Goal: Navigation & Orientation: Find specific page/section

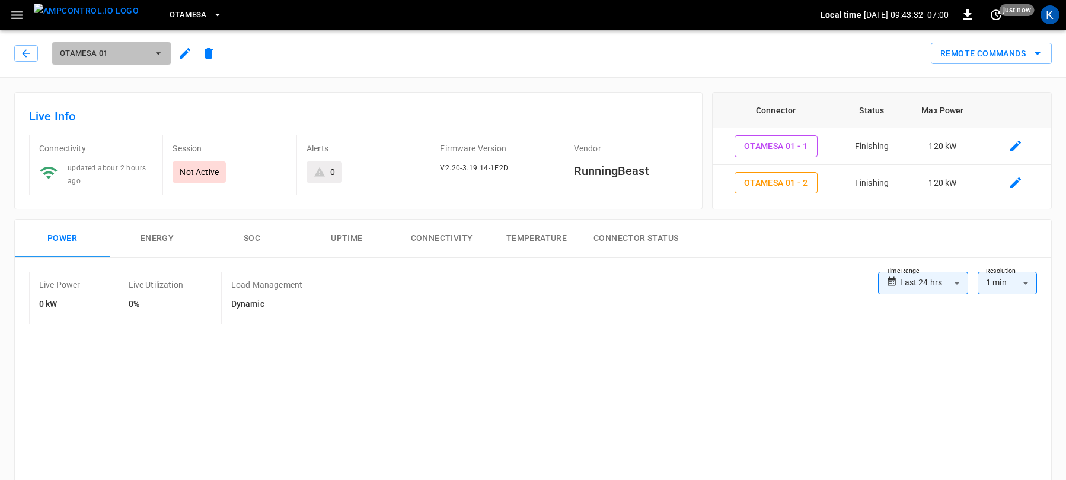
click at [93, 52] on span "OtaMesa 01" at bounding box center [104, 54] width 88 height 14
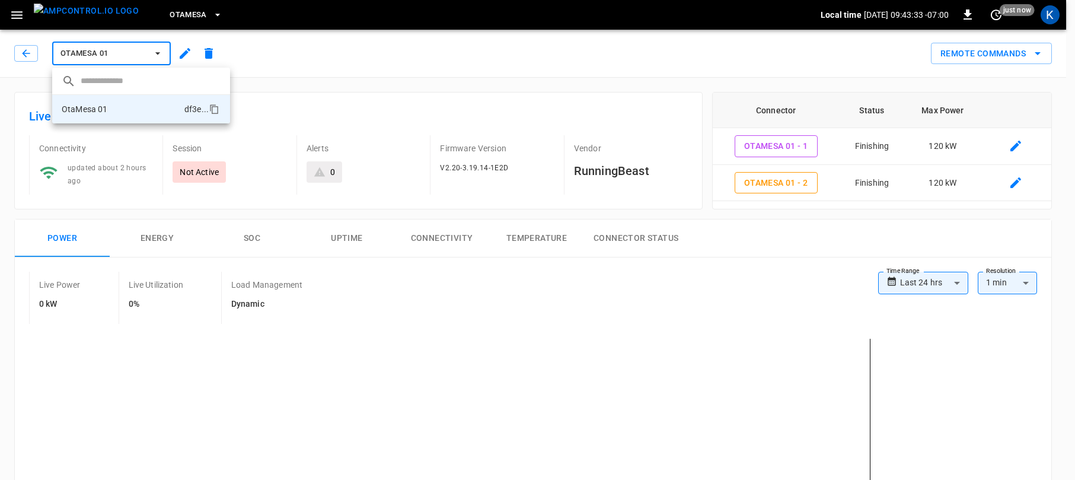
click at [168, 17] on div at bounding box center [537, 240] width 1075 height 480
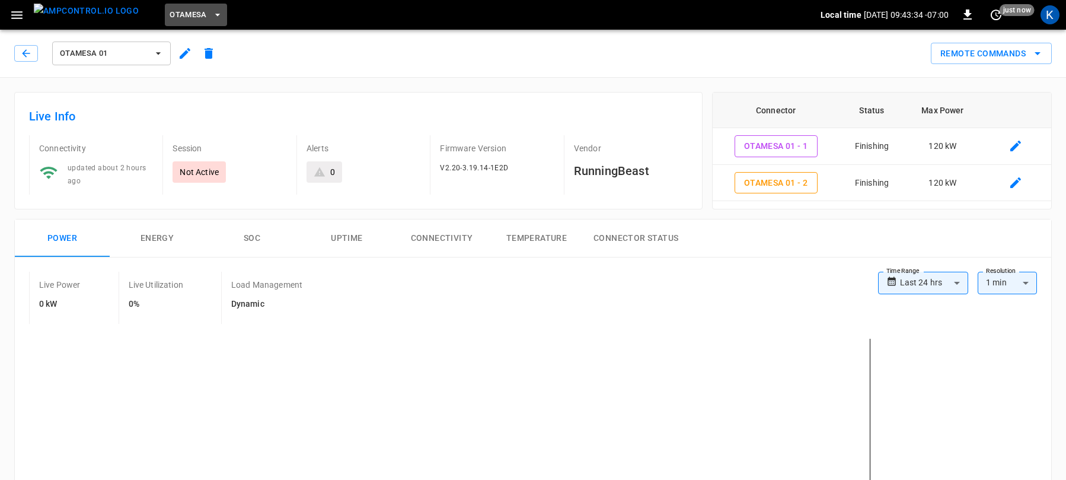
click at [170, 14] on span "OtaMesa" at bounding box center [188, 15] width 37 height 14
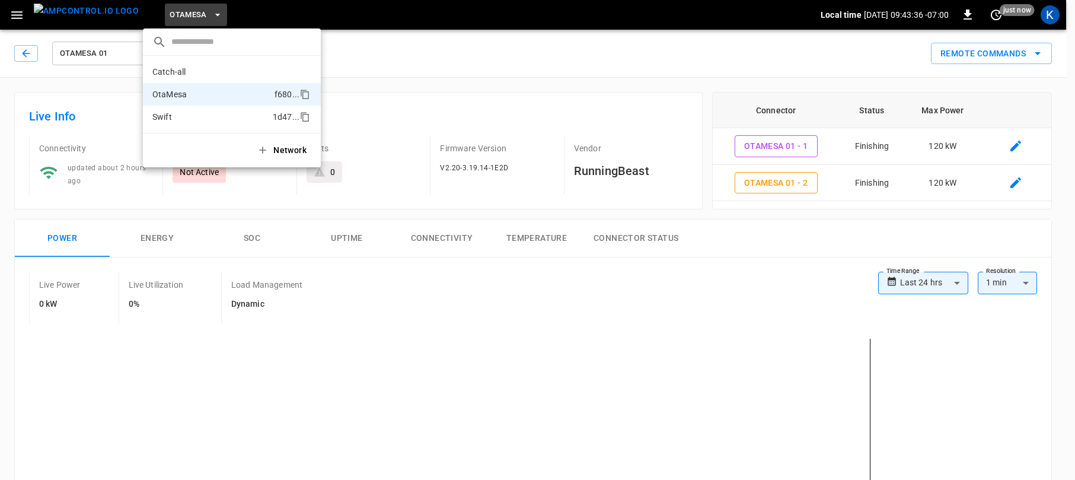
click at [168, 114] on p "Swift" at bounding box center [210, 117] width 116 height 12
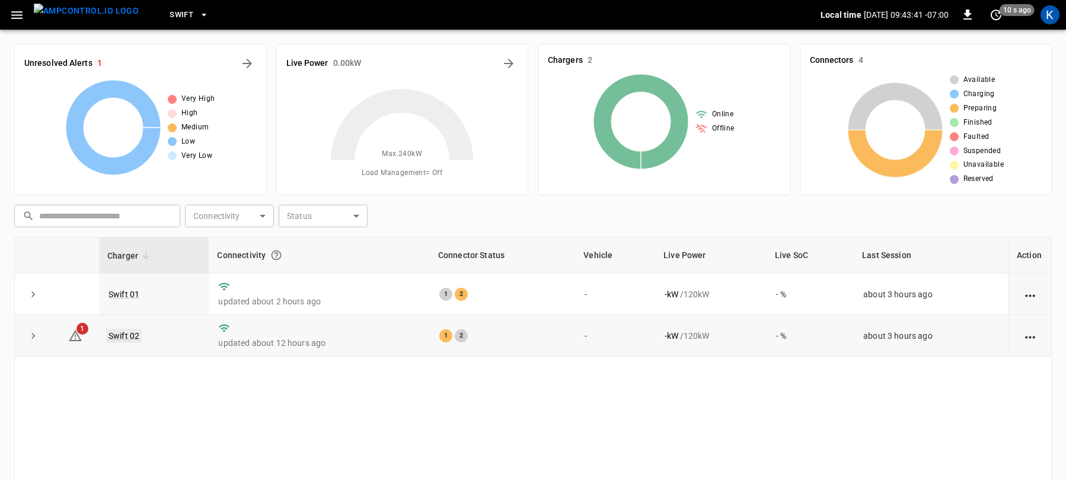
click at [127, 334] on link "Swift 02" at bounding box center [124, 335] width 36 height 14
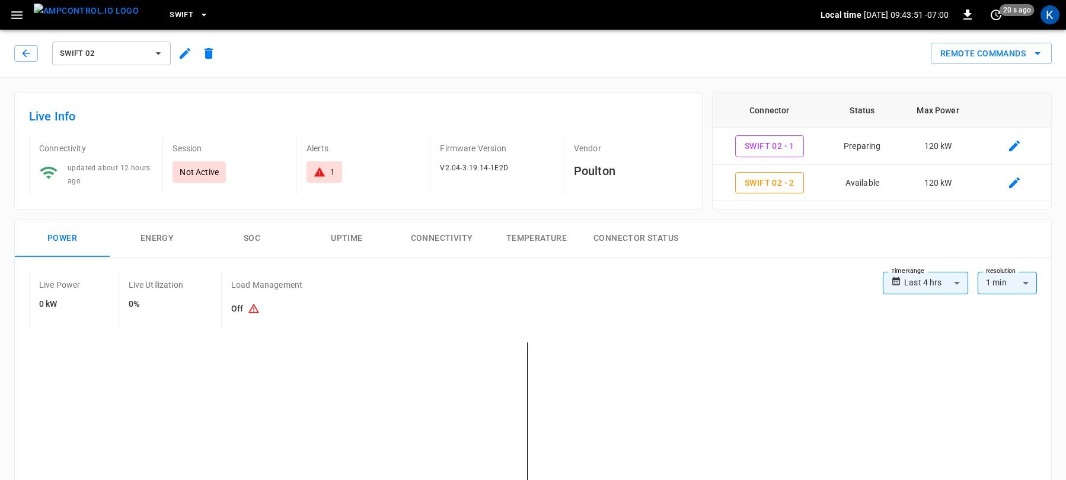
click at [94, 48] on span "Swift 02" at bounding box center [104, 54] width 88 height 14
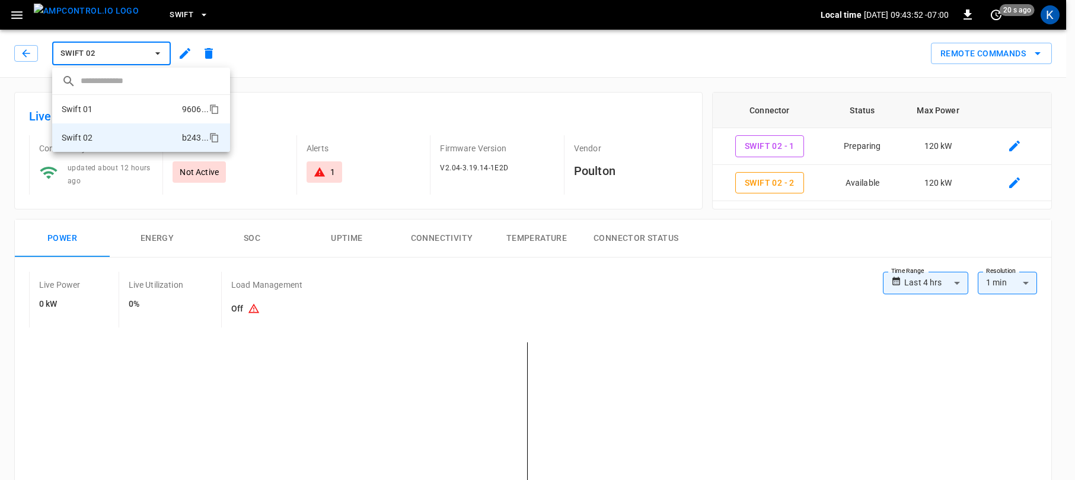
click at [91, 108] on p "Swift 01" at bounding box center [77, 109] width 31 height 12
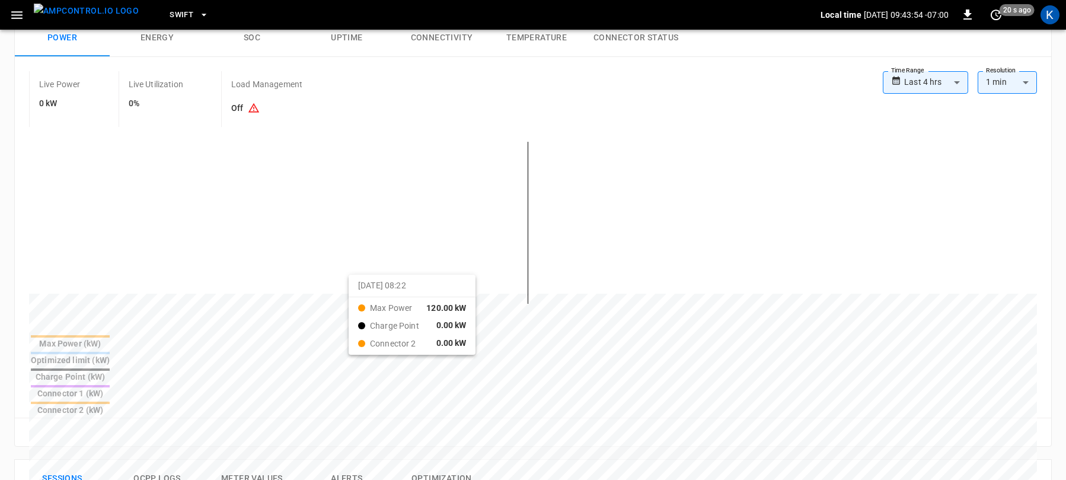
scroll to position [188, 0]
